Goal: Use online tool/utility

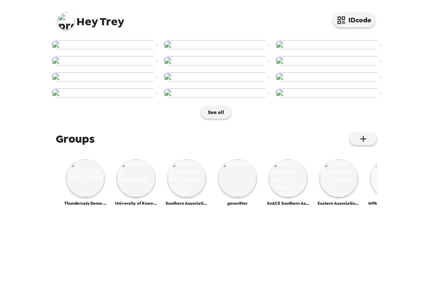
scroll to position [135, 0]
click at [187, 81] on img at bounding box center [215, 76] width 105 height 9
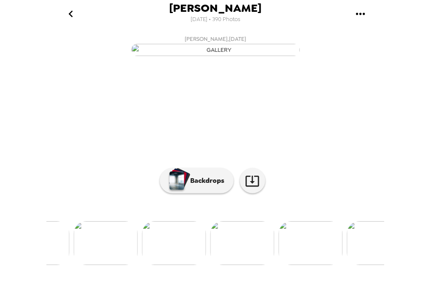
scroll to position [0, 478]
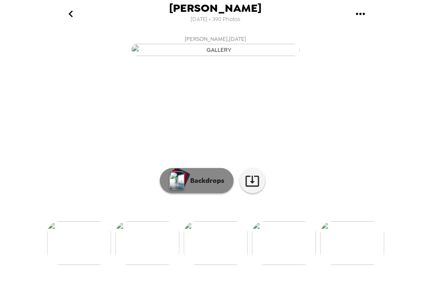
click at [200, 186] on p "Backdrops" at bounding box center [206, 181] width 38 height 10
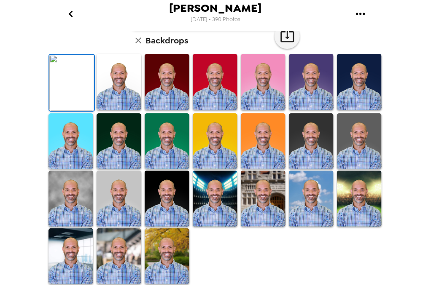
scroll to position [68, 0]
click at [118, 110] on img at bounding box center [119, 82] width 45 height 56
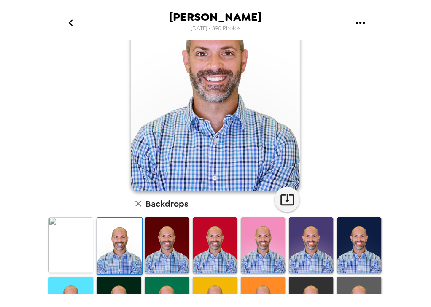
scroll to position [0, 0]
